Goal: Task Accomplishment & Management: Use online tool/utility

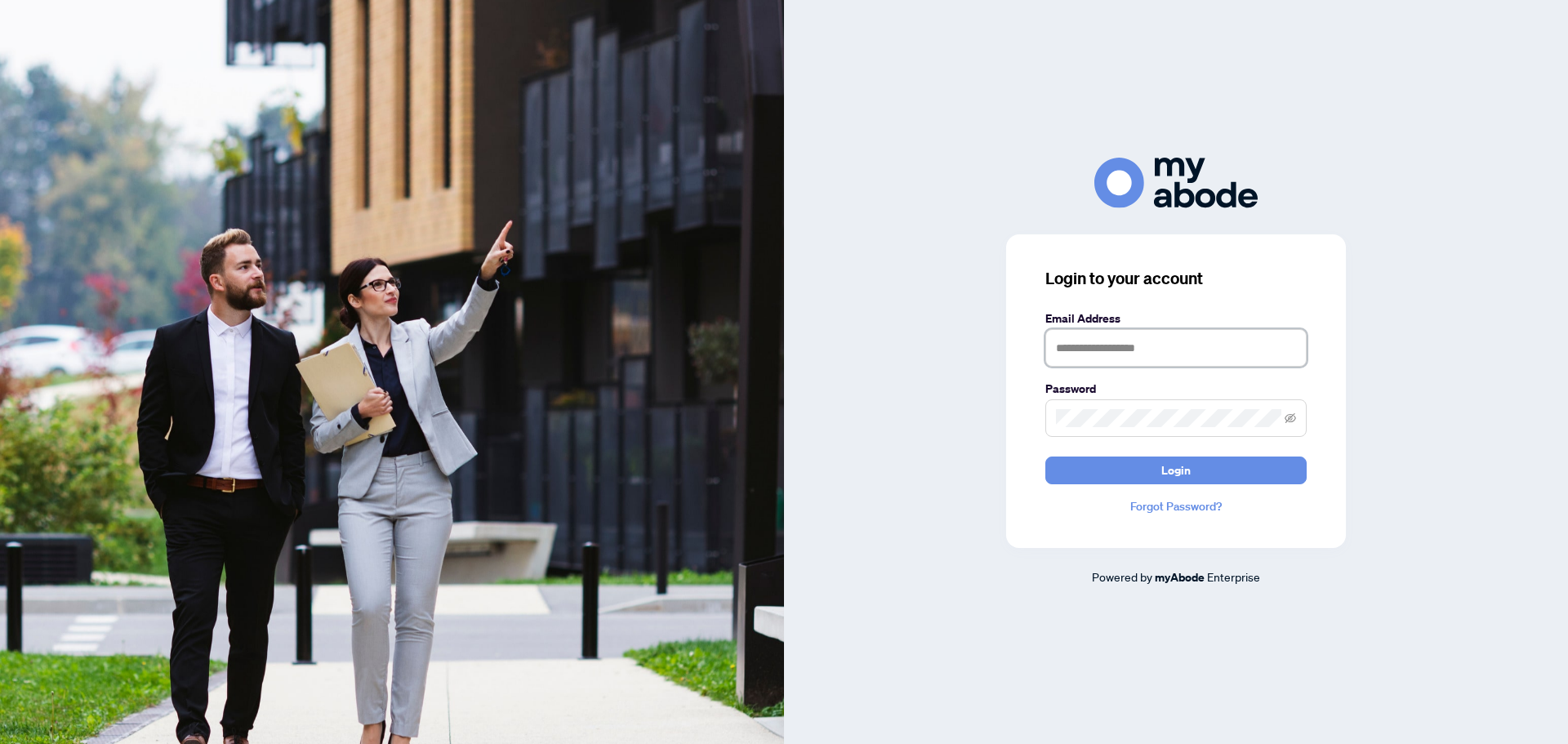
click at [1091, 338] on input "text" at bounding box center [1176, 348] width 261 height 38
type input "**********"
click at [1045, 456] on button "Login" at bounding box center [1176, 470] width 261 height 28
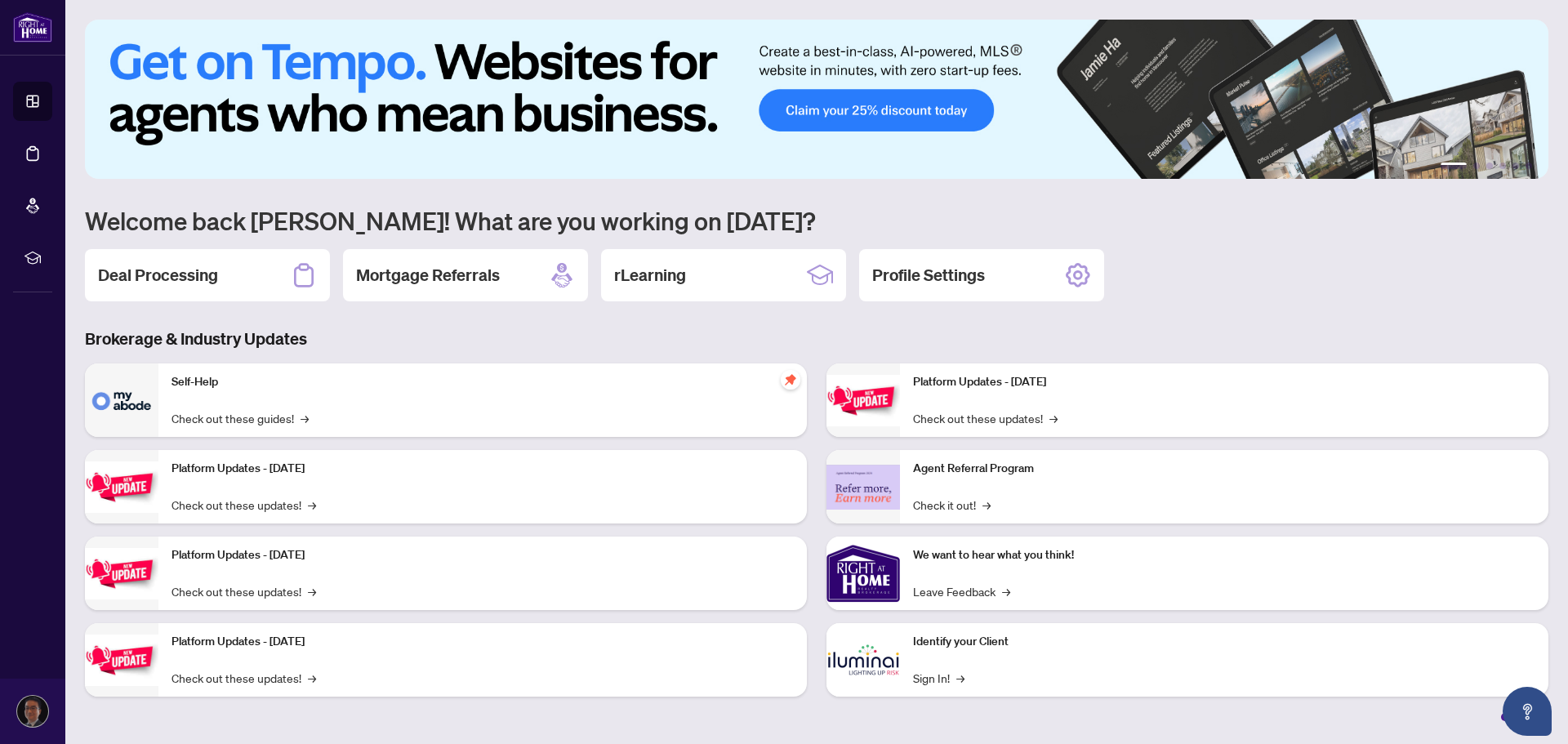
click at [281, 286] on div "Deal Processing" at bounding box center [206, 275] width 245 height 53
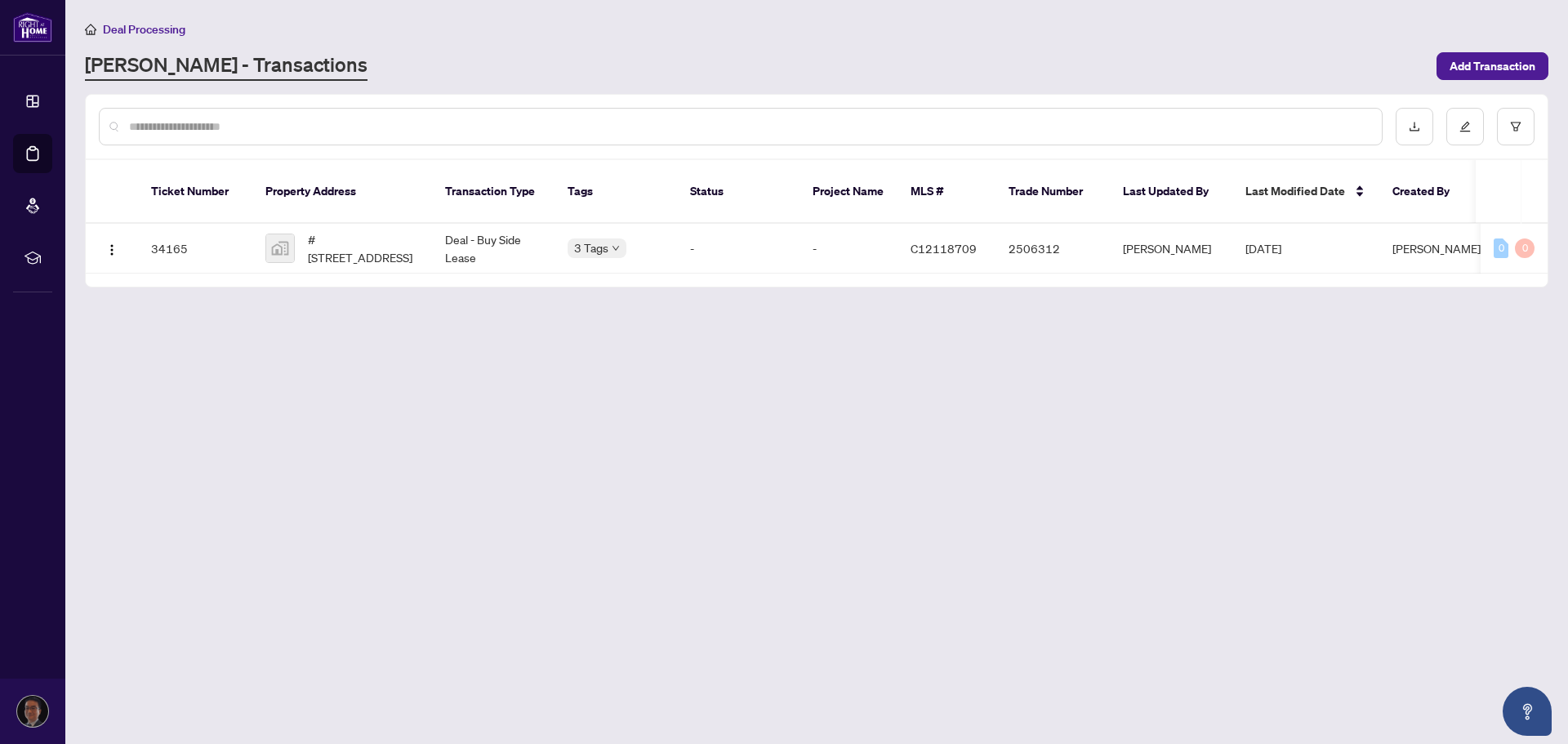
click at [1486, 65] on span "Add Transaction" at bounding box center [1492, 67] width 85 height 26
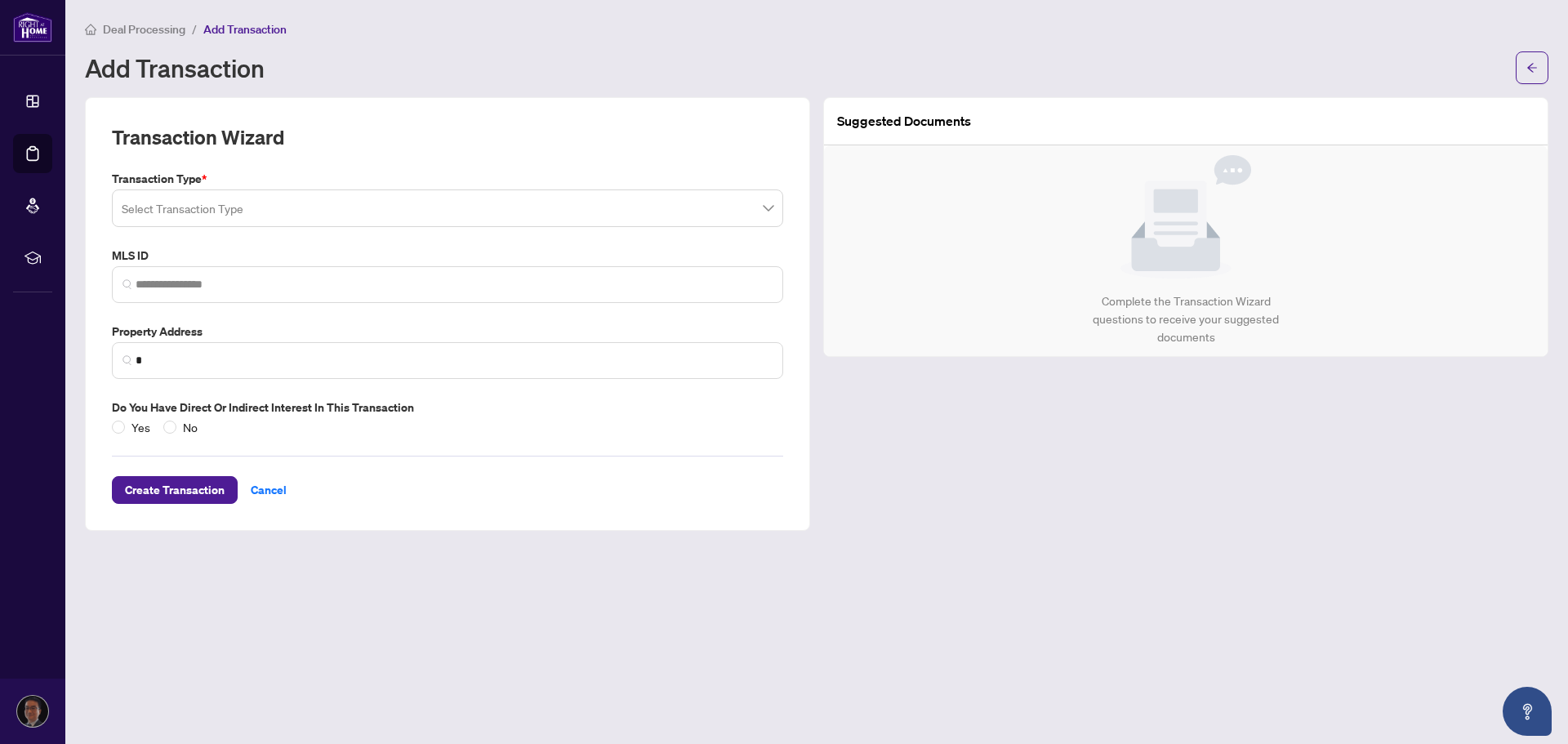
click at [691, 212] on input "search" at bounding box center [440, 210] width 637 height 36
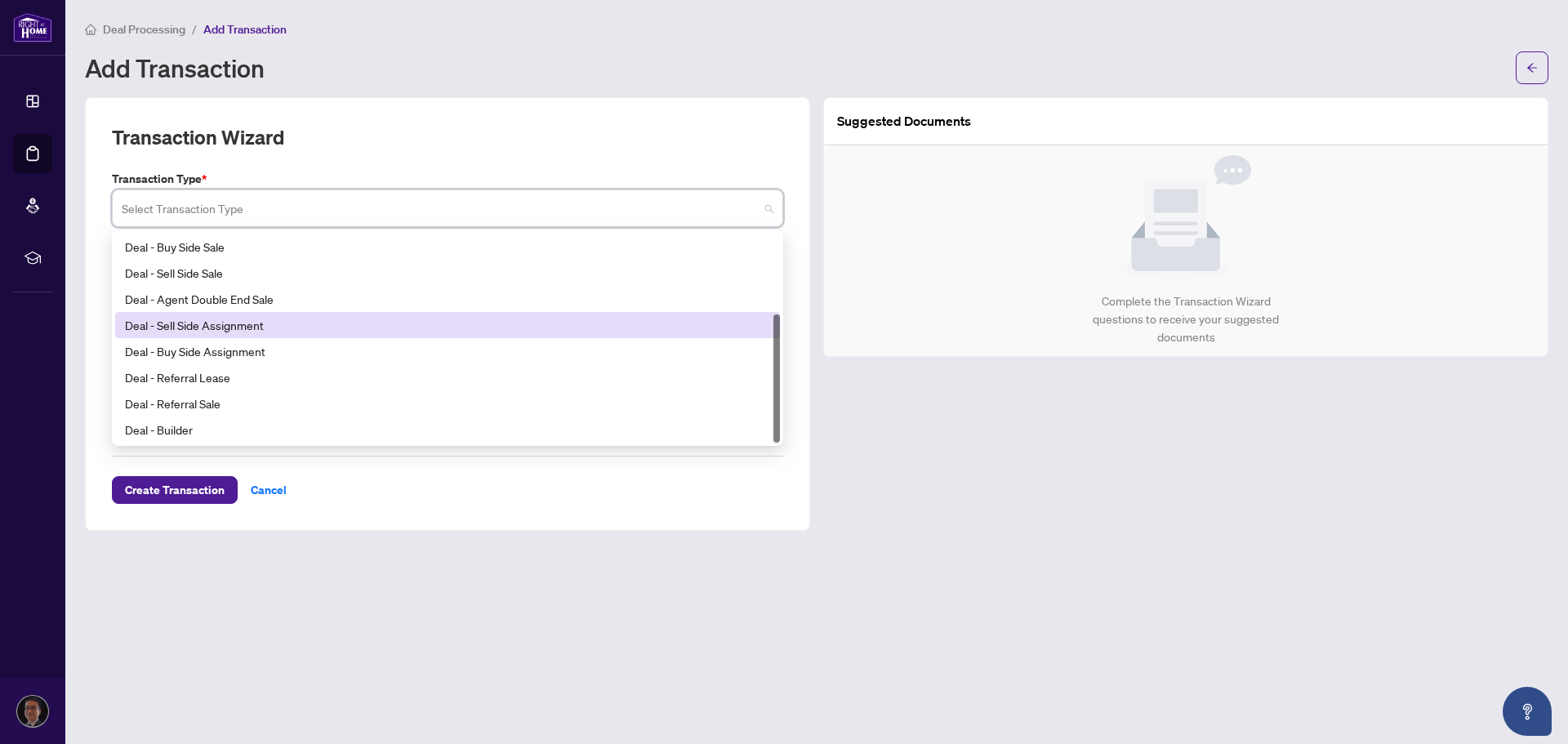
scroll to position [130, 0]
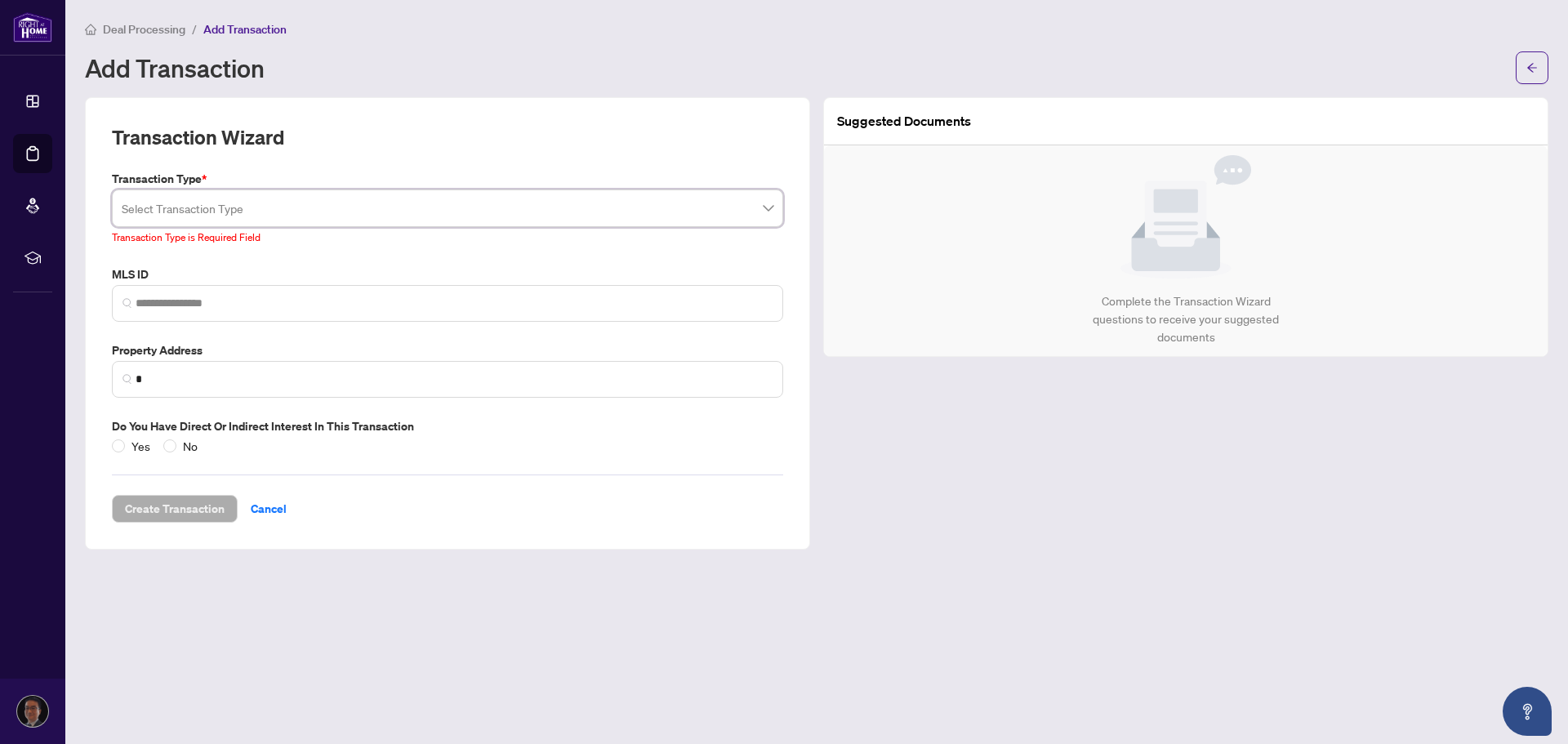
click at [753, 68] on div "Add Transaction" at bounding box center [795, 68] width 1421 height 26
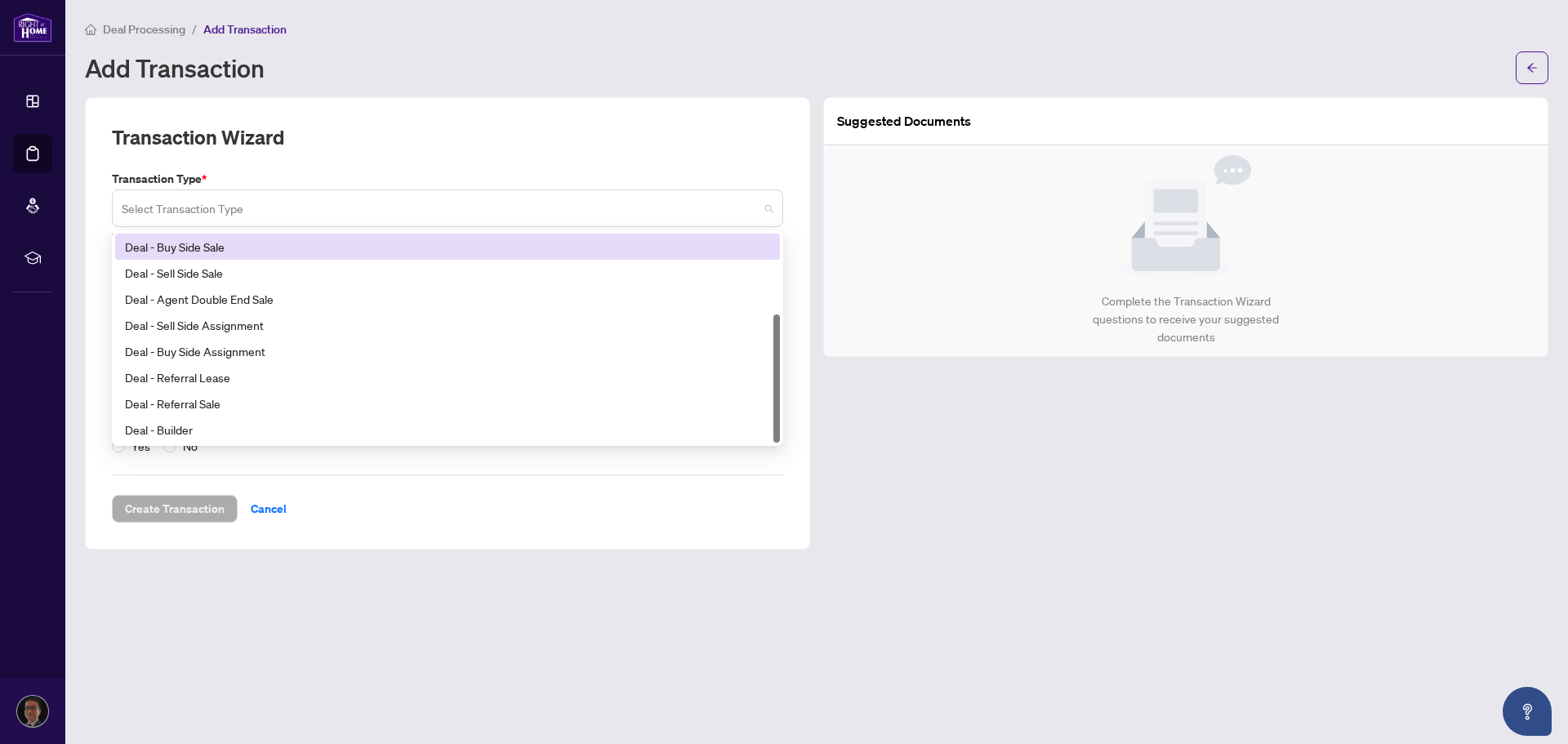
click at [767, 210] on span at bounding box center [448, 207] width 651 height 31
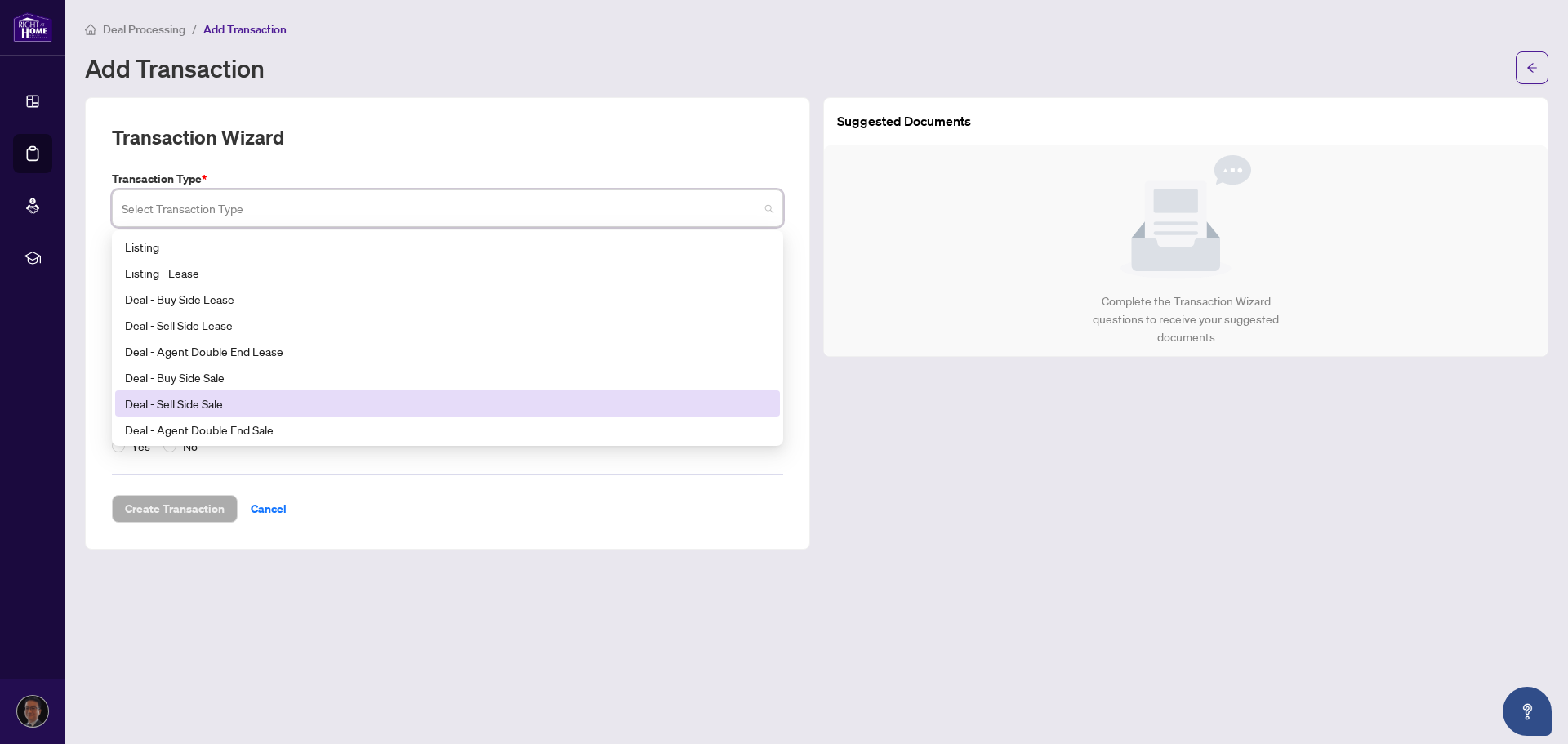
click at [586, 397] on div "Deal - Sell Side Sale" at bounding box center [447, 402] width 645 height 18
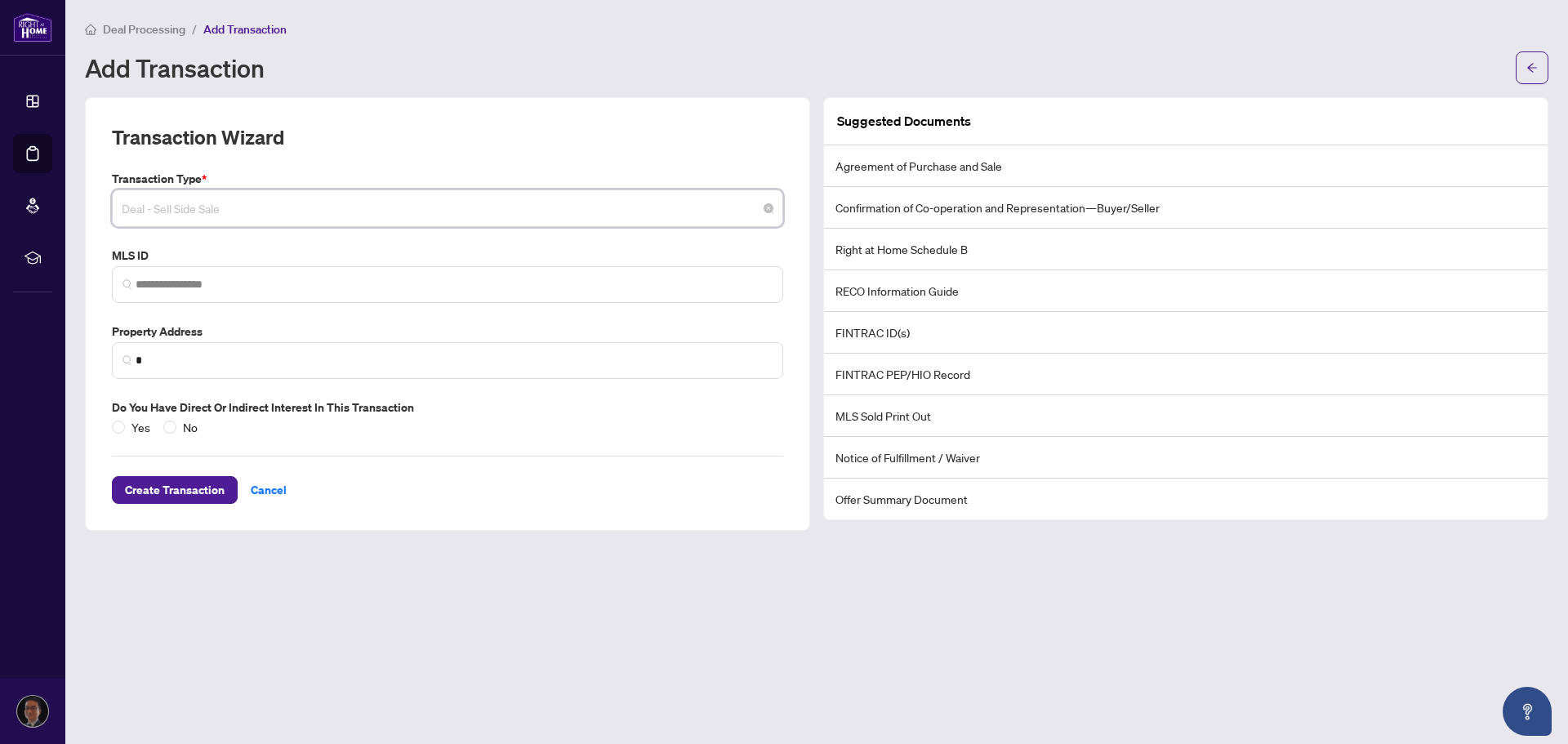
click at [759, 210] on span "Deal - Sell Side Sale" at bounding box center [448, 207] width 651 height 31
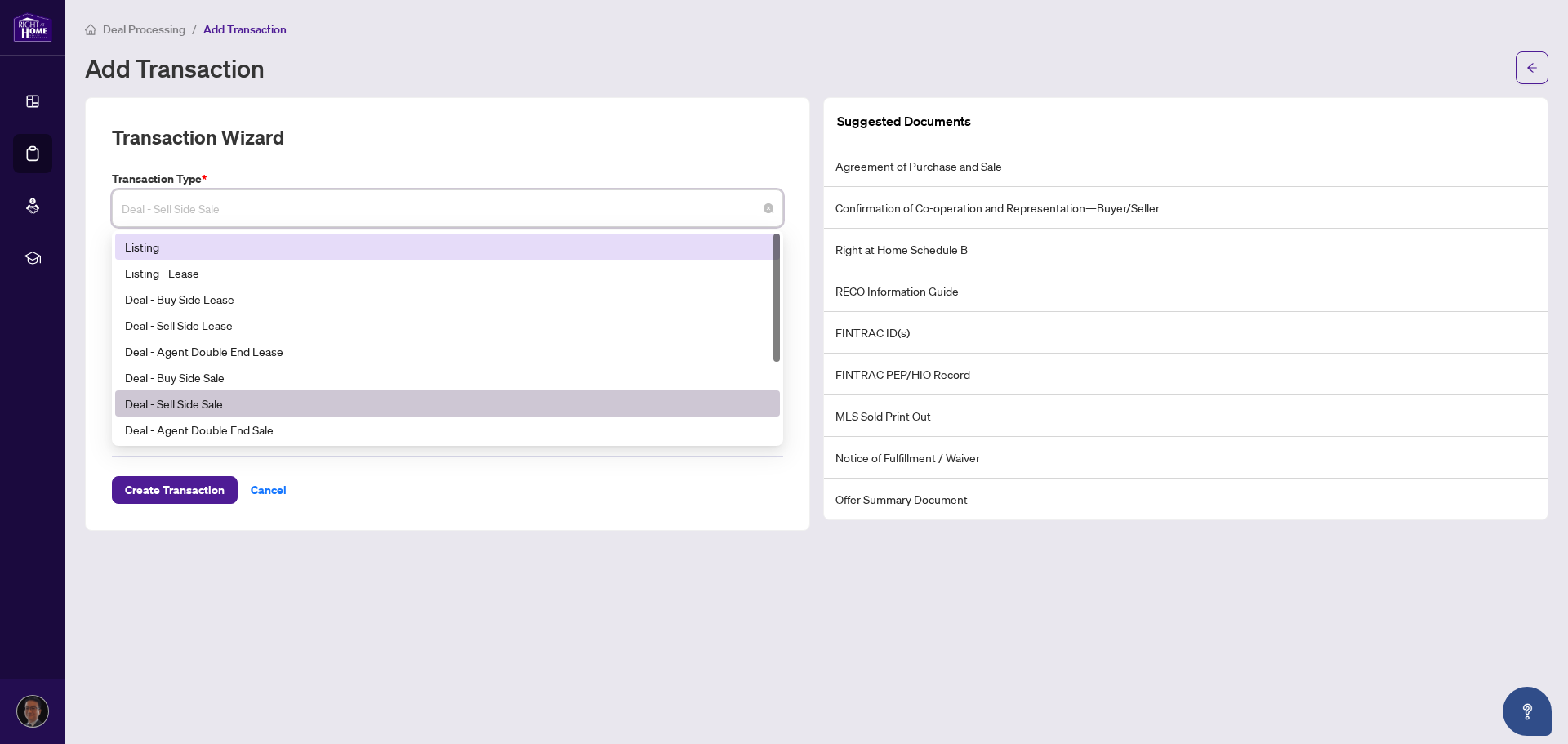
click at [721, 250] on div "Listing" at bounding box center [447, 246] width 645 height 18
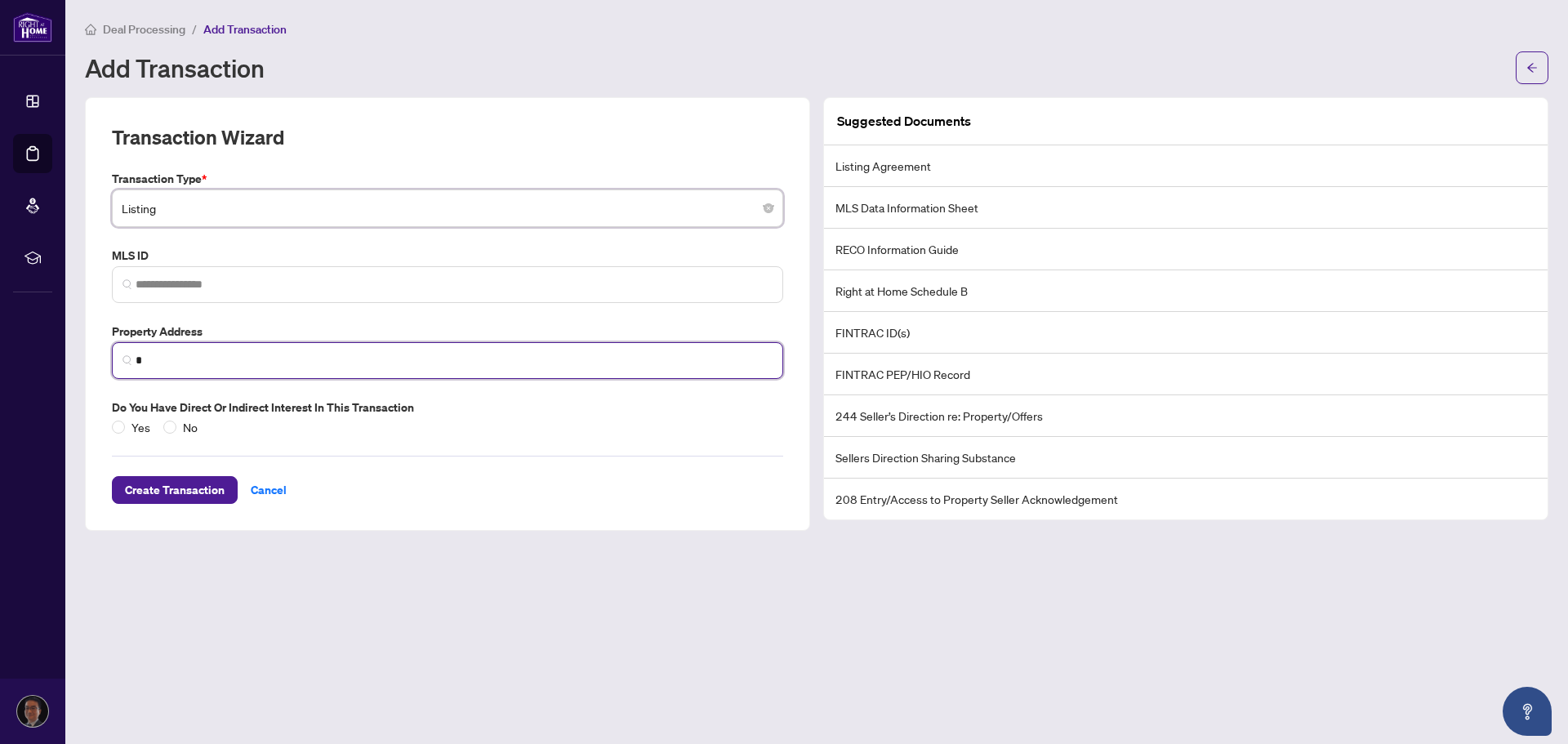
click at [278, 359] on input "*" at bounding box center [453, 360] width 637 height 17
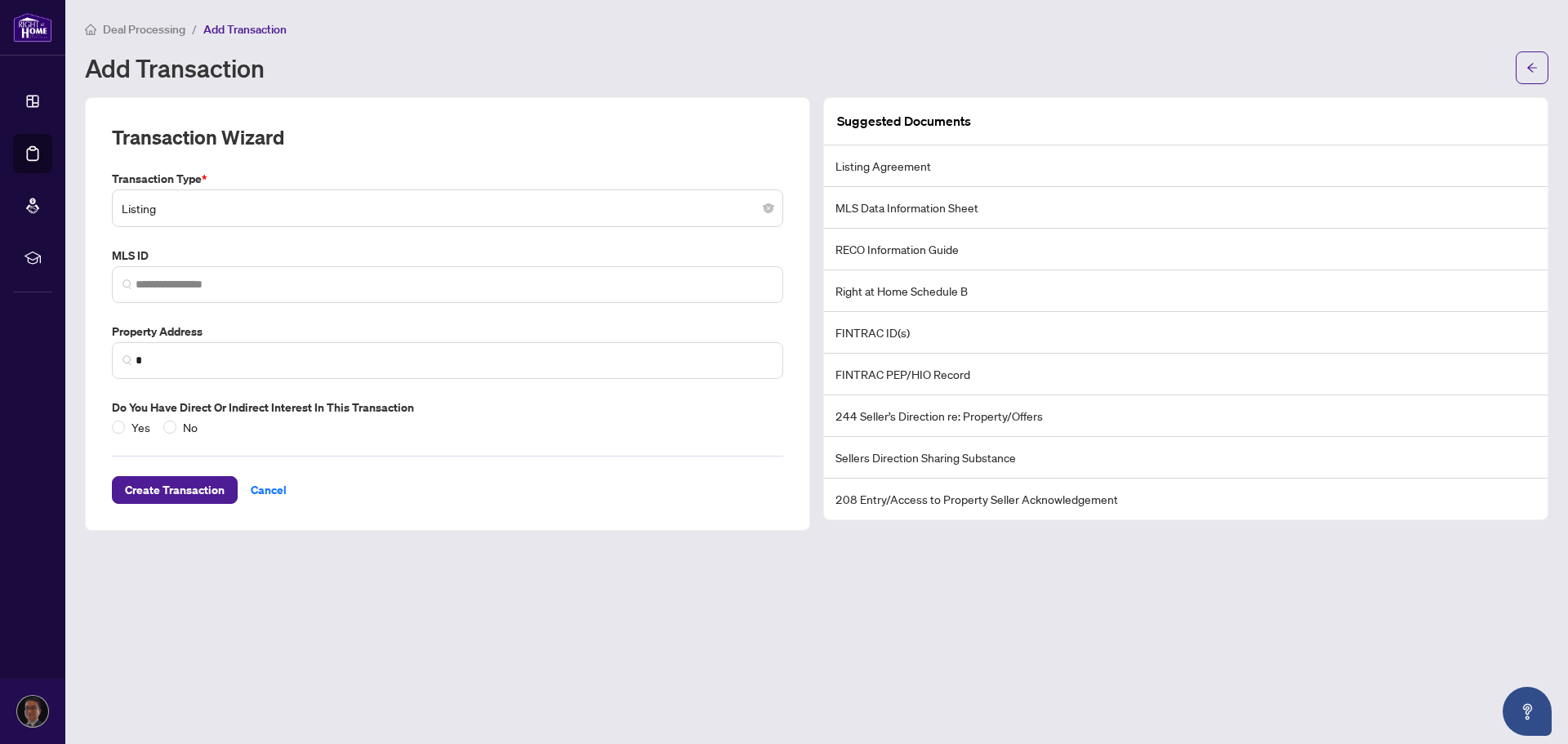
click at [921, 210] on li "MLS Data Information Sheet" at bounding box center [1185, 207] width 723 height 41
